Goal: Check status: Check status

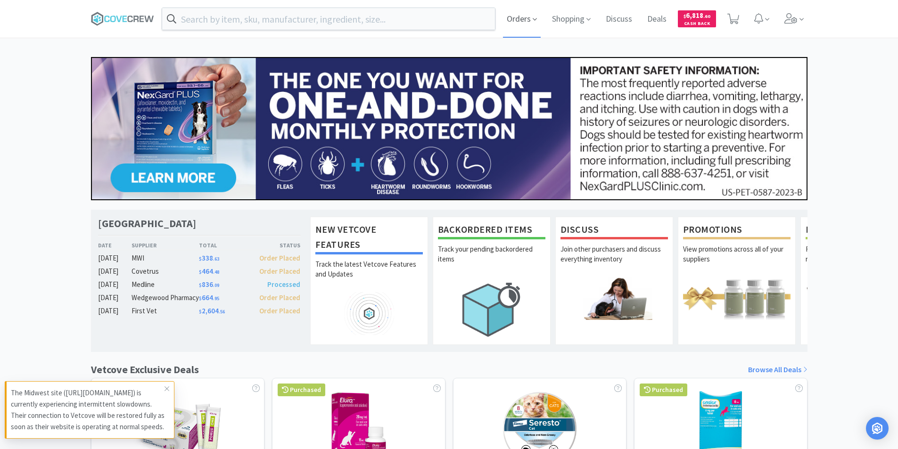
click at [514, 12] on span "Orders" at bounding box center [522, 19] width 38 height 38
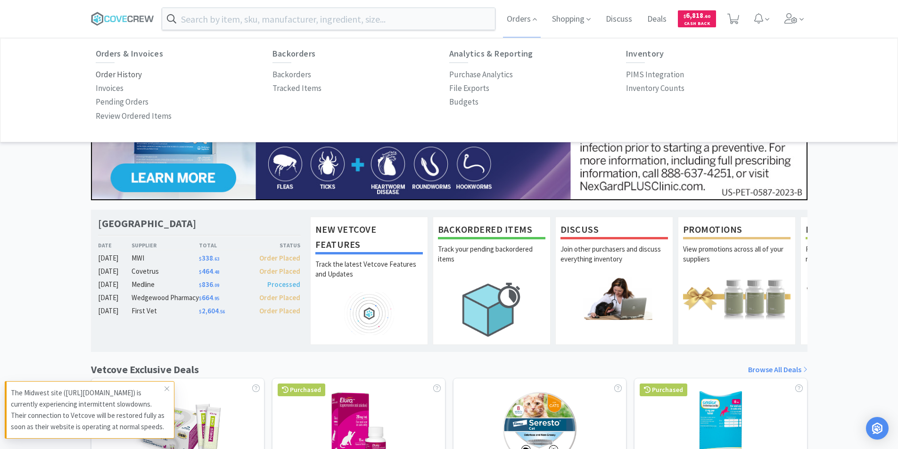
click at [125, 77] on p "Order History" at bounding box center [119, 74] width 46 height 13
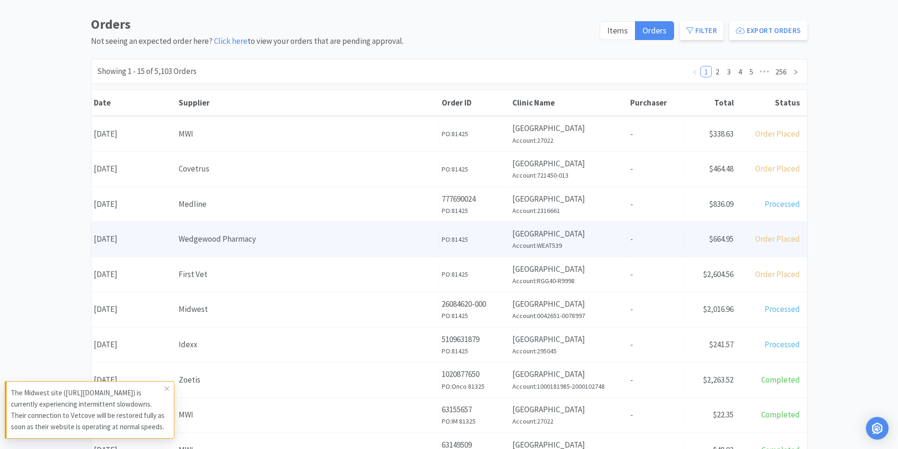
scroll to position [94, 0]
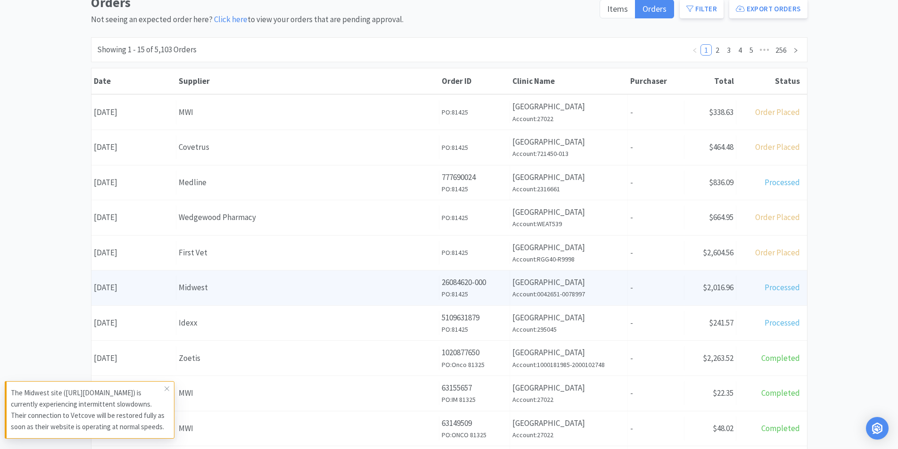
click at [215, 287] on div "Midwest" at bounding box center [308, 287] width 258 height 13
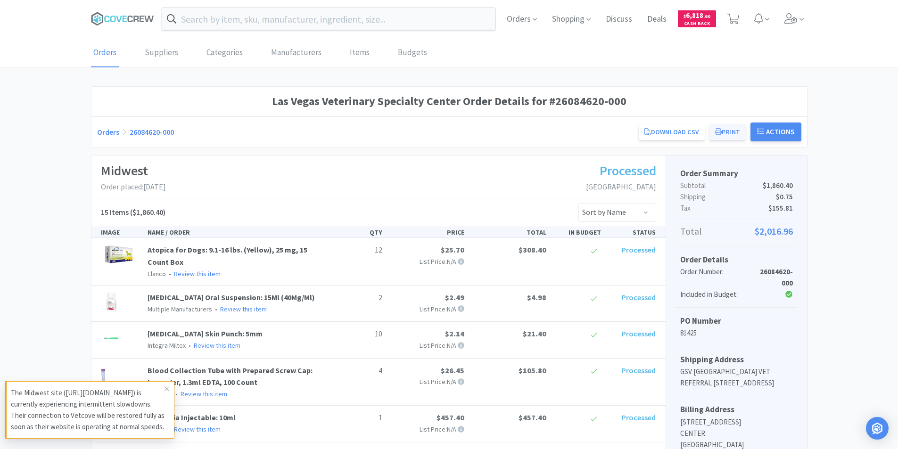
click at [724, 130] on button "Print" at bounding box center [727, 132] width 36 height 16
